Goal: Task Accomplishment & Management: Complete application form

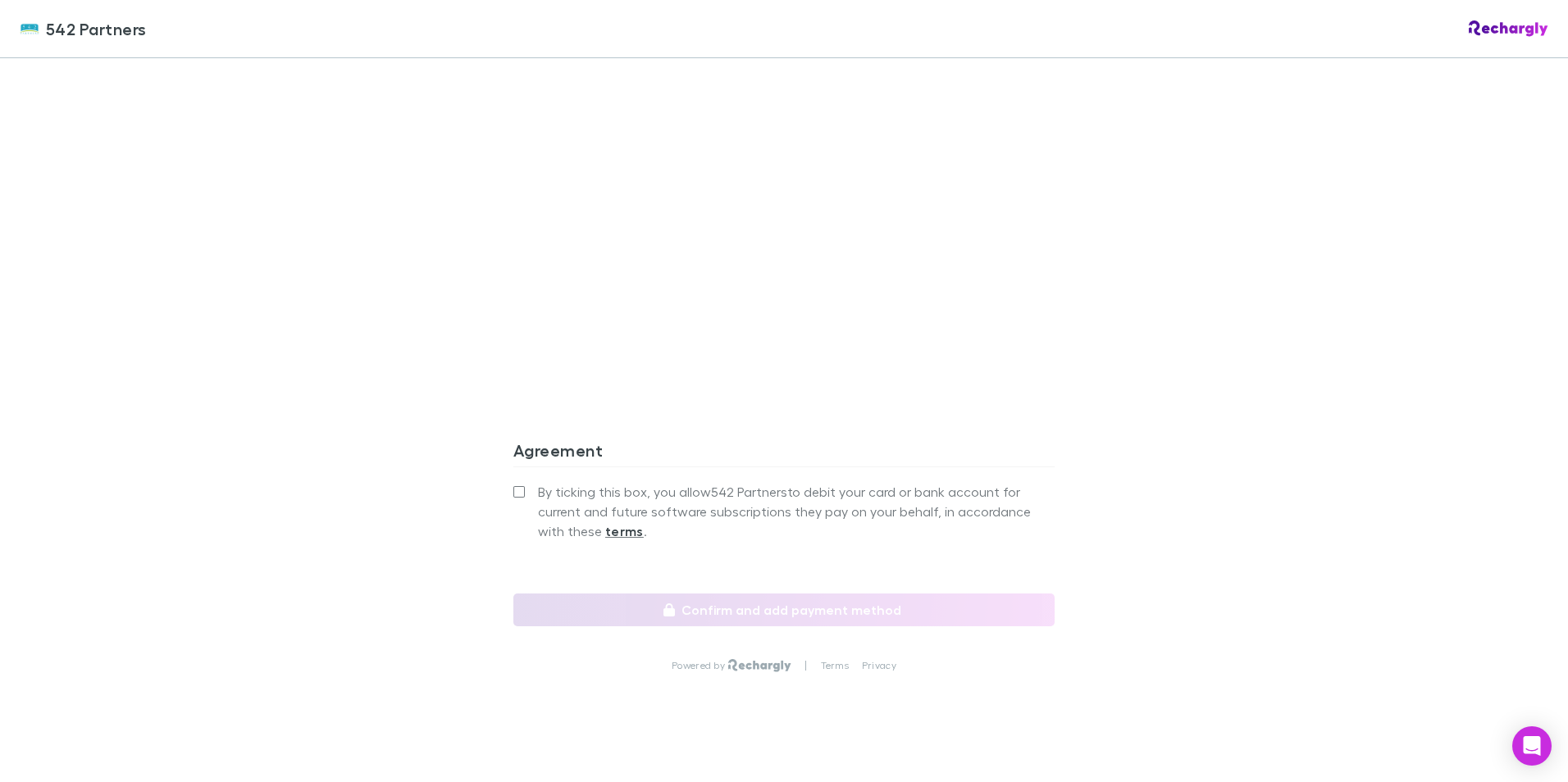
scroll to position [1337, 0]
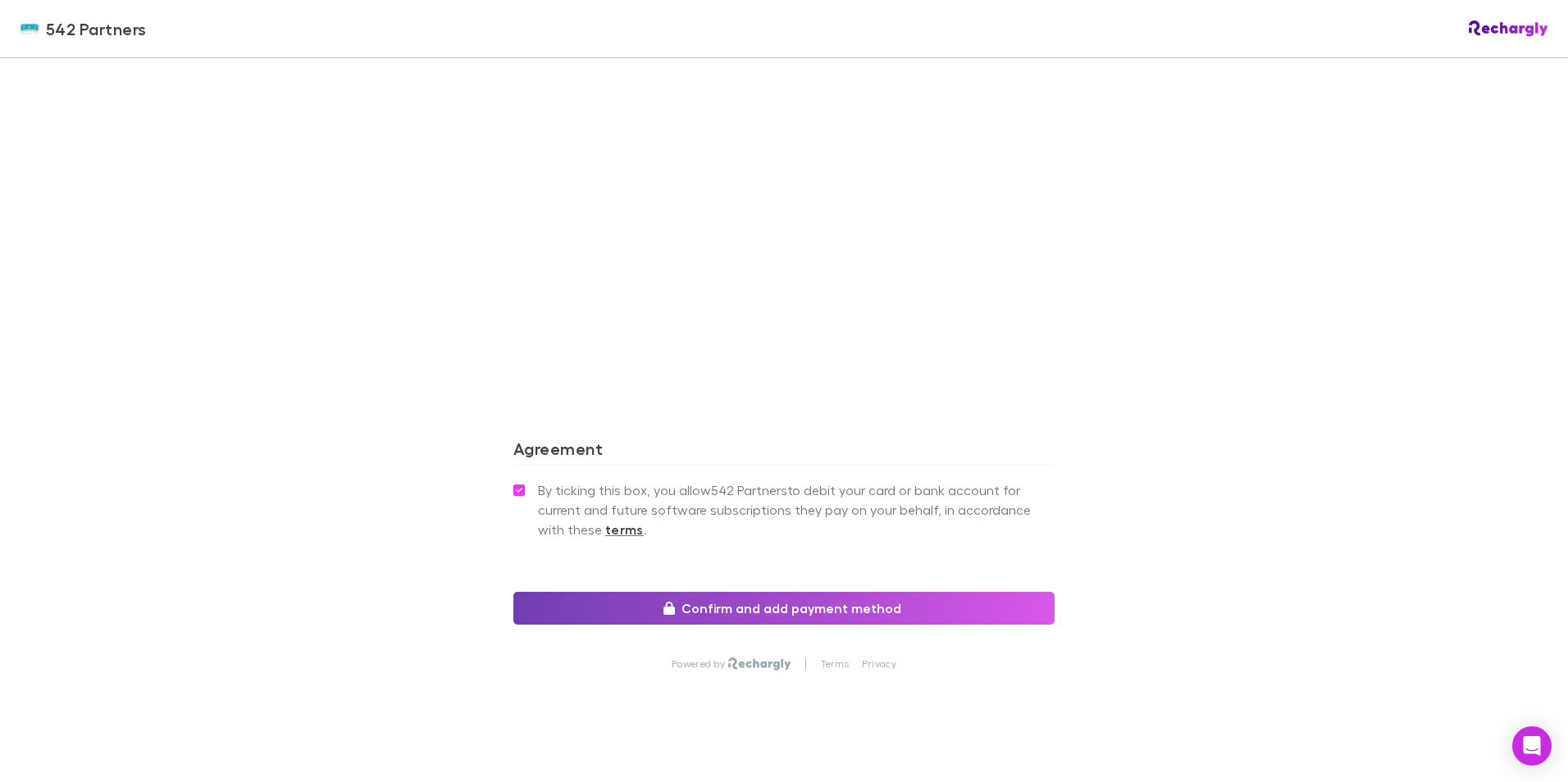
click at [773, 592] on button "Confirm and add payment method" at bounding box center [783, 608] width 541 height 33
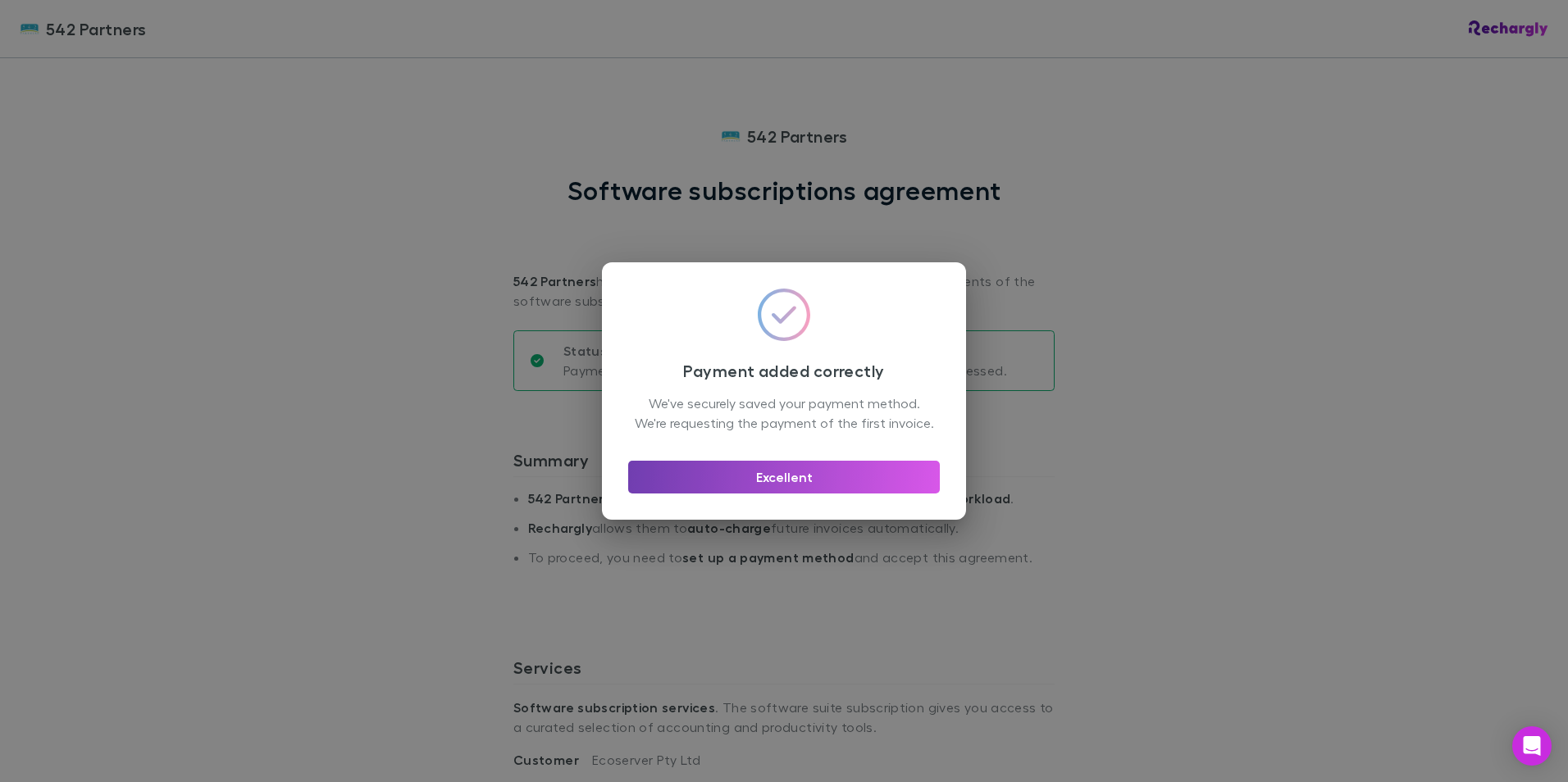
click at [771, 486] on button "Excellent" at bounding box center [784, 477] width 312 height 33
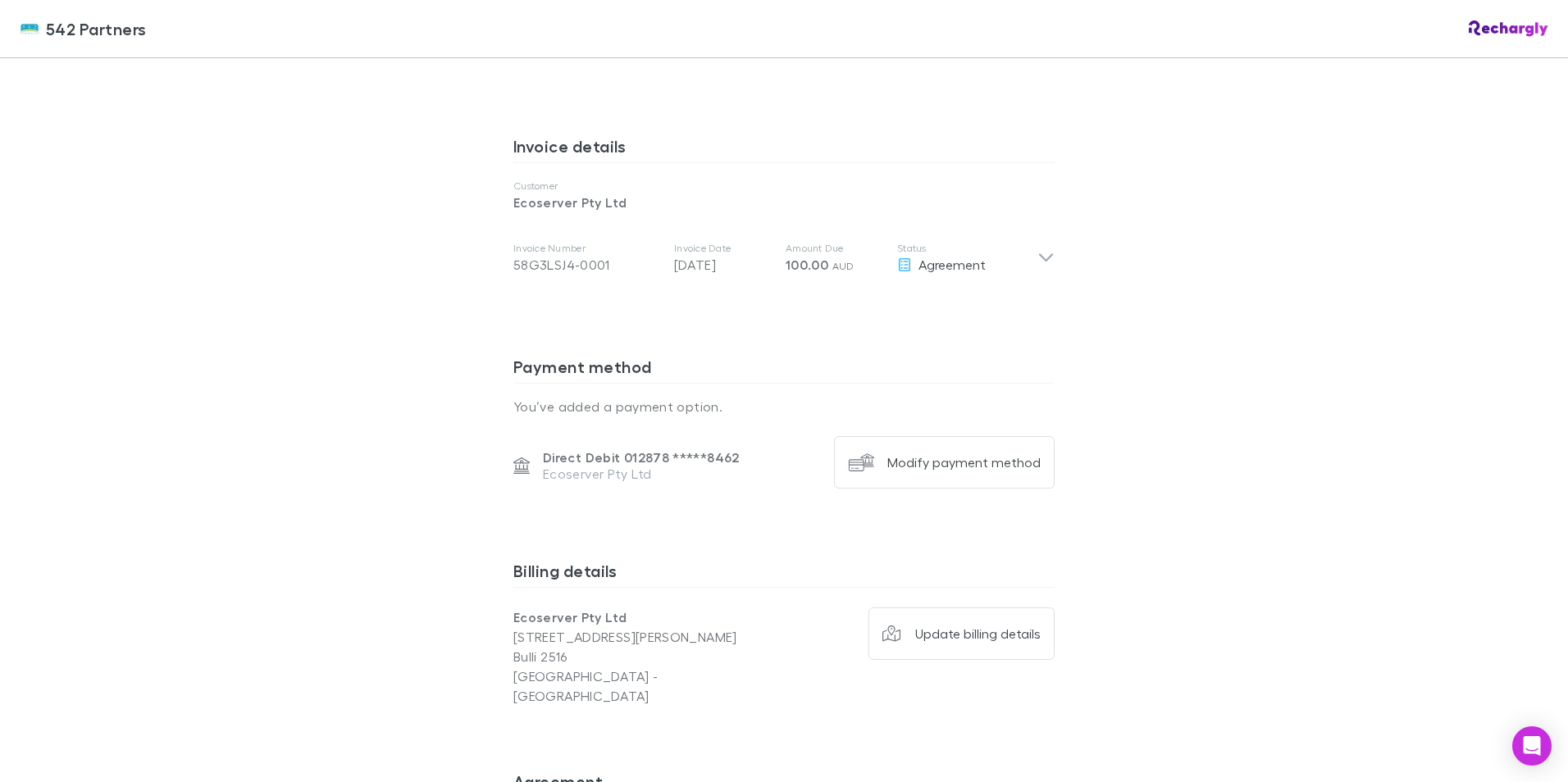
scroll to position [983, 0]
